Goal: Information Seeking & Learning: Check status

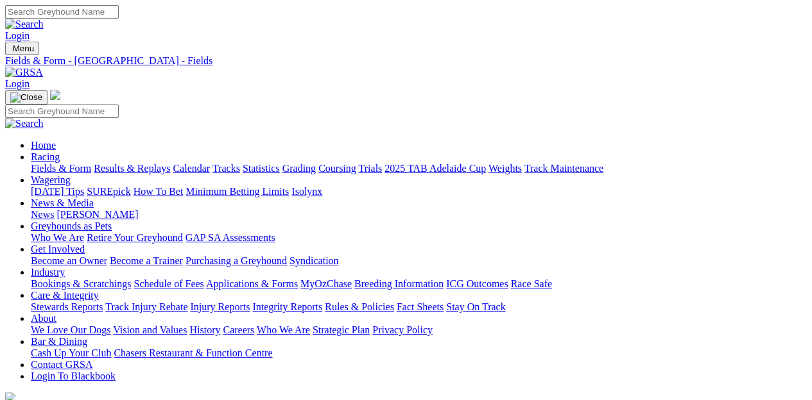
click at [138, 209] on link "[PERSON_NAME]" at bounding box center [96, 214] width 81 height 11
click at [54, 209] on link "News" at bounding box center [42, 214] width 23 height 11
click at [165, 163] on link "Results & Replays" at bounding box center [132, 168] width 76 height 11
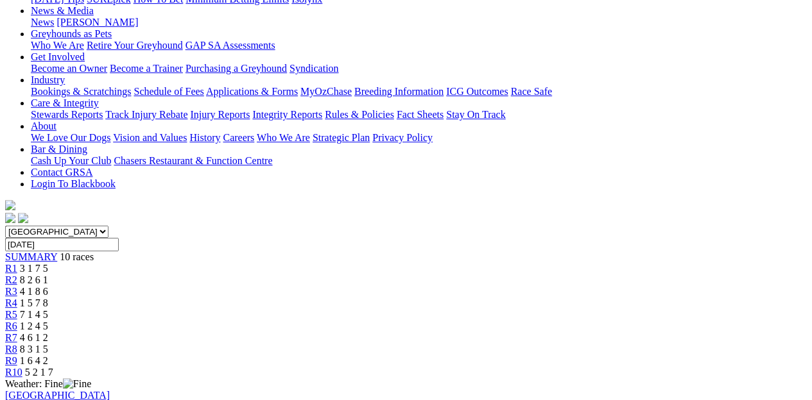
scroll to position [128, 0]
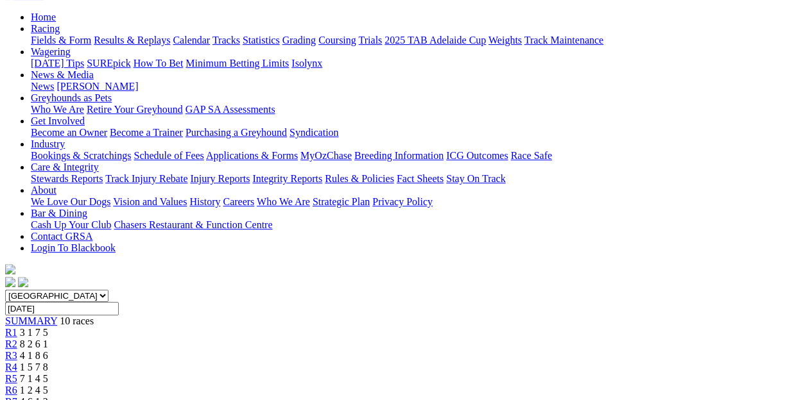
click at [17, 339] on link "R2" at bounding box center [11, 344] width 12 height 11
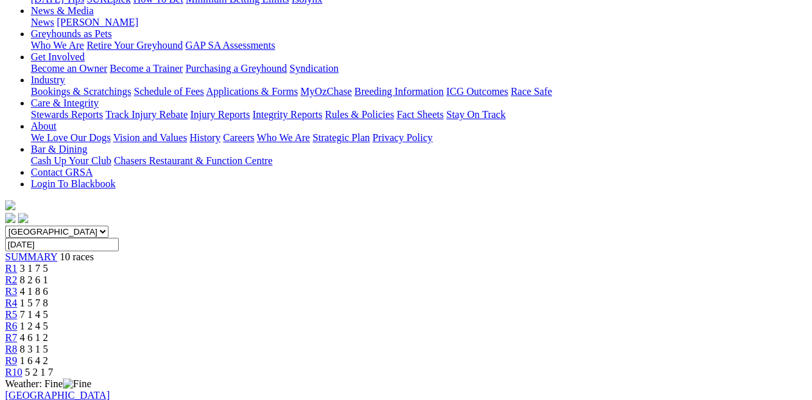
scroll to position [128, 0]
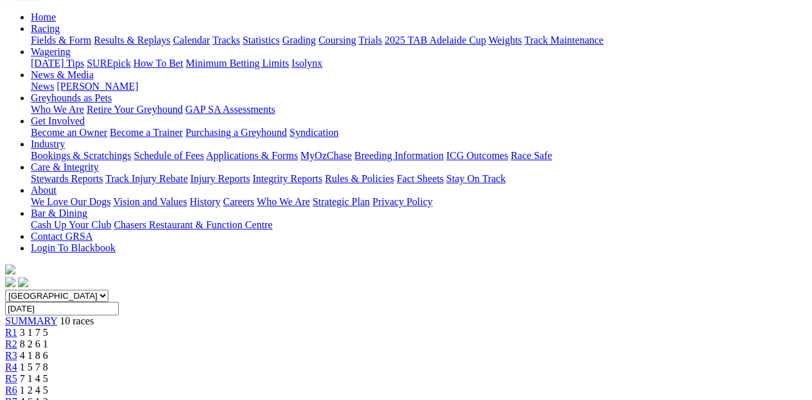
click at [48, 350] on span "4 1 8 6" at bounding box center [34, 355] width 28 height 11
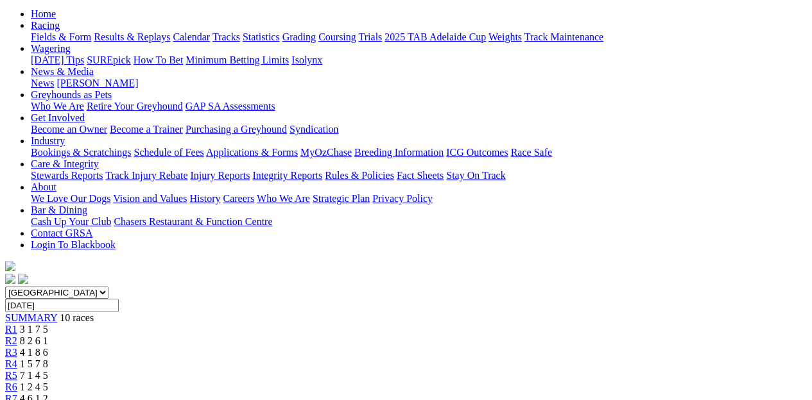
scroll to position [128, 0]
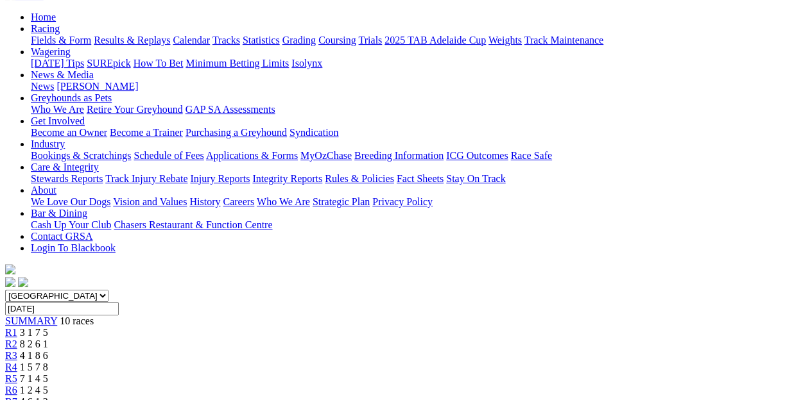
click at [17, 362] on link "R4" at bounding box center [11, 367] width 12 height 11
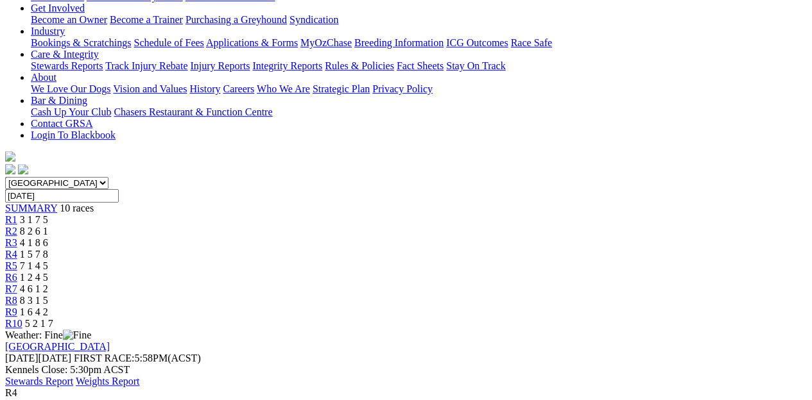
scroll to position [193, 0]
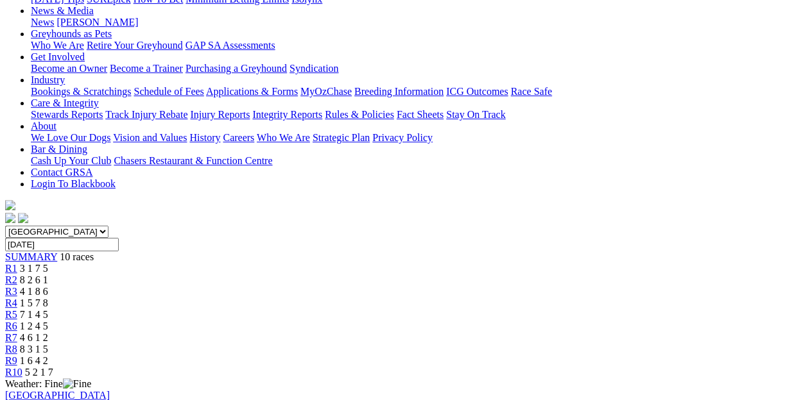
click at [48, 309] on span "7 1 4 5" at bounding box center [34, 314] width 28 height 11
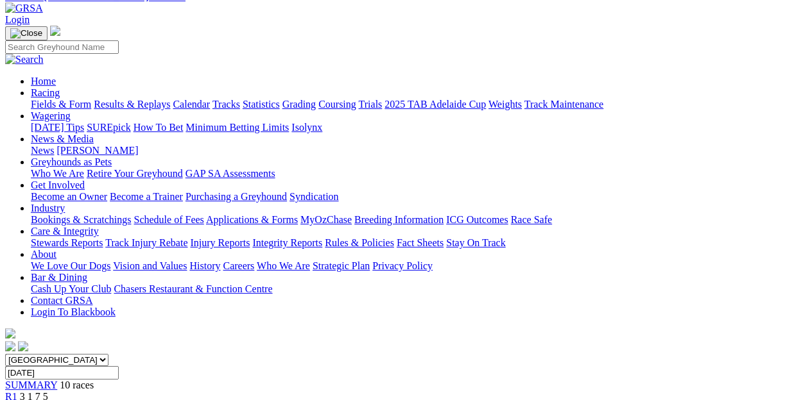
scroll to position [64, 0]
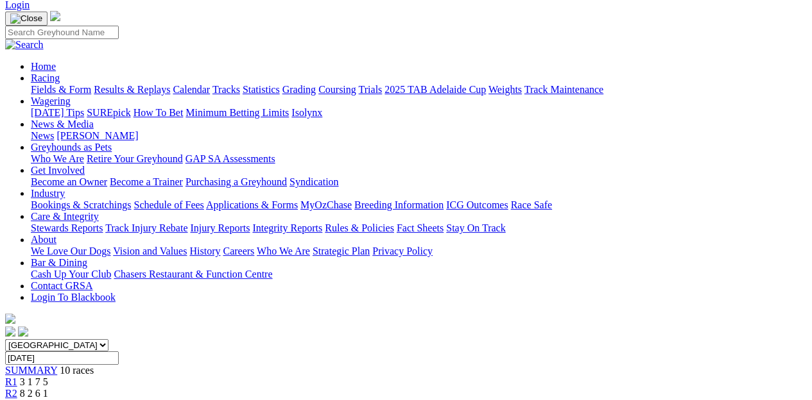
scroll to position [64, 0]
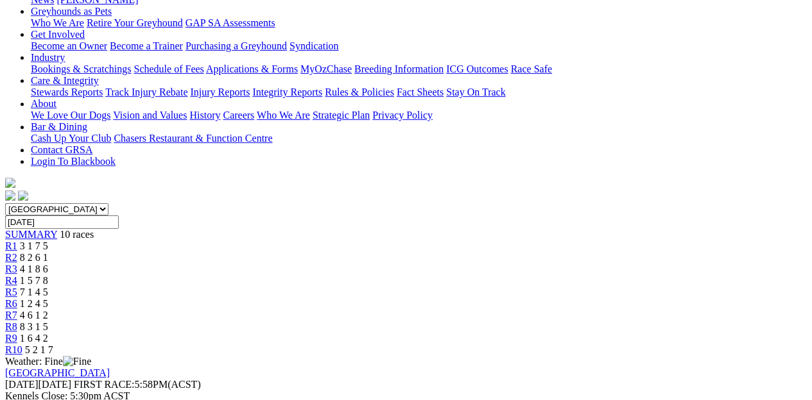
scroll to position [193, 0]
